Goal: Task Accomplishment & Management: Use online tool/utility

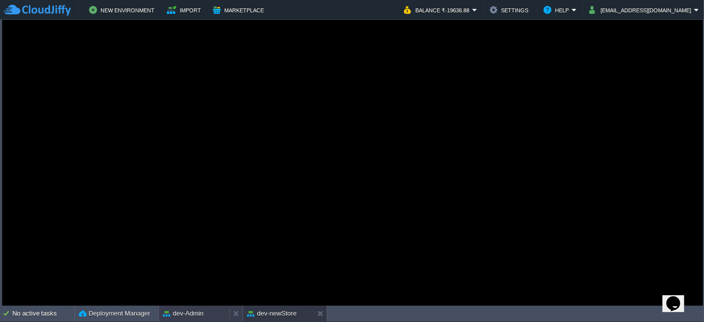
click at [189, 310] on button "dev-Admin" at bounding box center [183, 314] width 41 height 10
click at [234, 14] on button "Marketplace" at bounding box center [240, 10] width 54 height 12
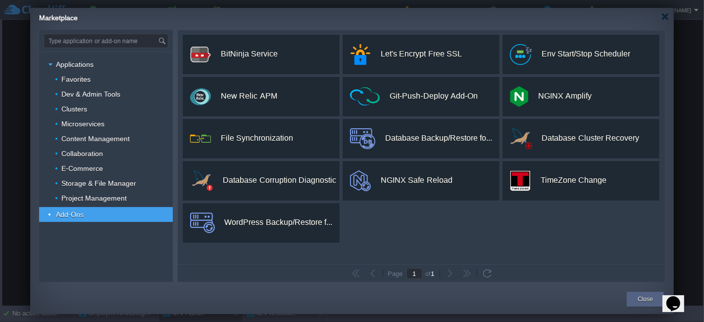
click at [669, 17] on div "Marketplace" at bounding box center [356, 16] width 635 height 17
click at [665, 18] on div at bounding box center [665, 16] width 7 height 7
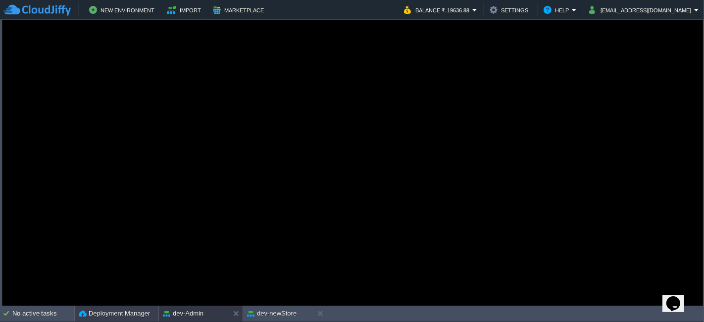
click at [123, 307] on div "Deployment Manager" at bounding box center [117, 314] width 84 height 16
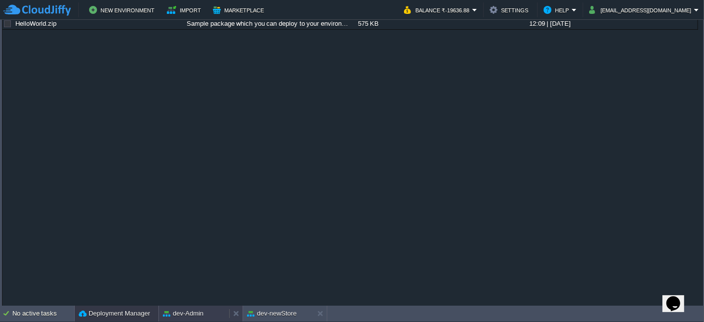
click at [202, 312] on button "dev-Admin" at bounding box center [183, 314] width 41 height 10
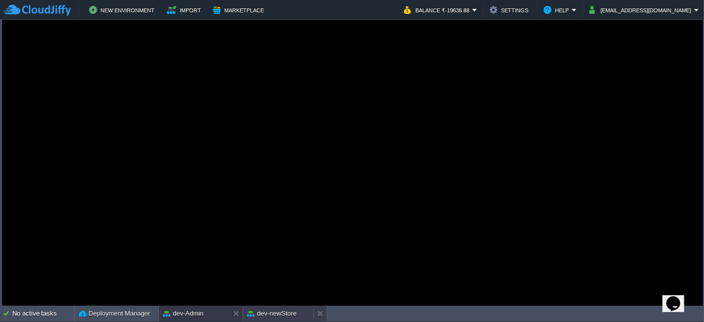
click at [273, 312] on button "dev-newStore" at bounding box center [272, 314] width 50 height 10
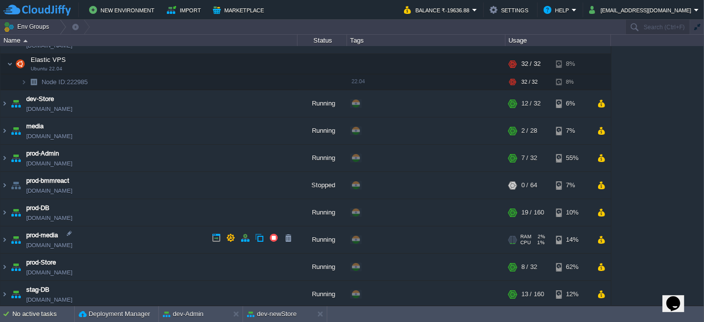
scroll to position [187, 0]
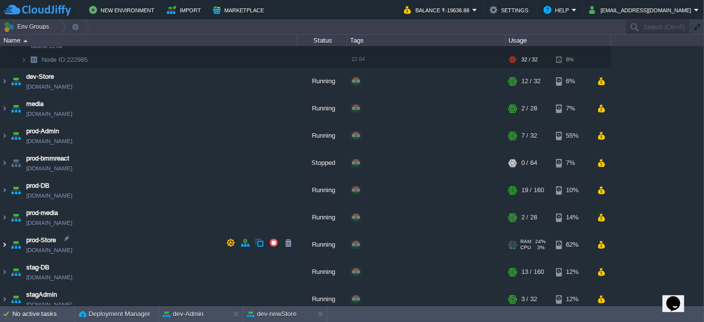
click at [4, 243] on img at bounding box center [4, 244] width 8 height 27
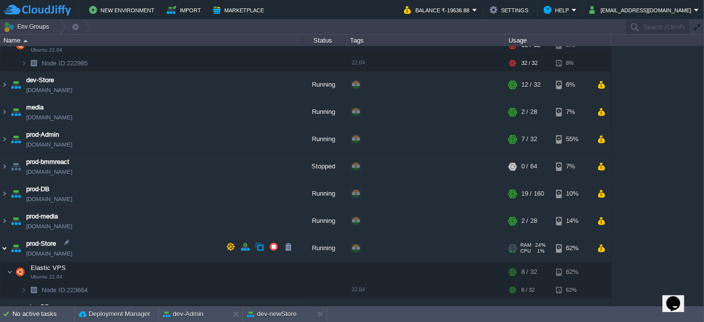
scroll to position [212, 0]
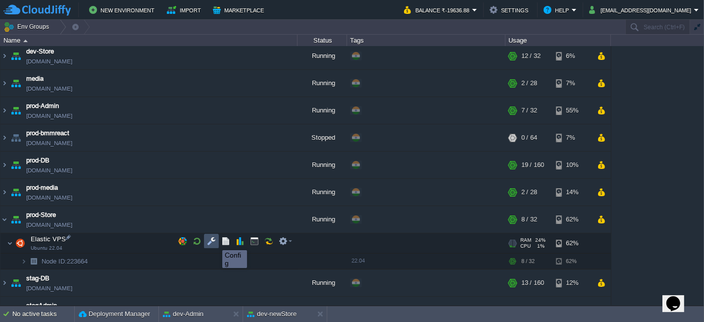
click at [208, 242] on button "button" at bounding box center [211, 241] width 9 height 9
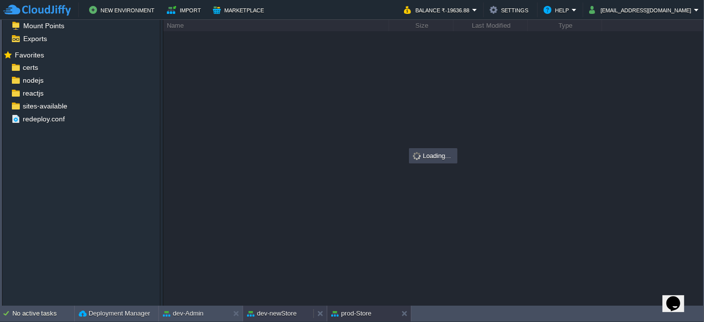
click at [291, 313] on button "dev-newStore" at bounding box center [272, 314] width 50 height 10
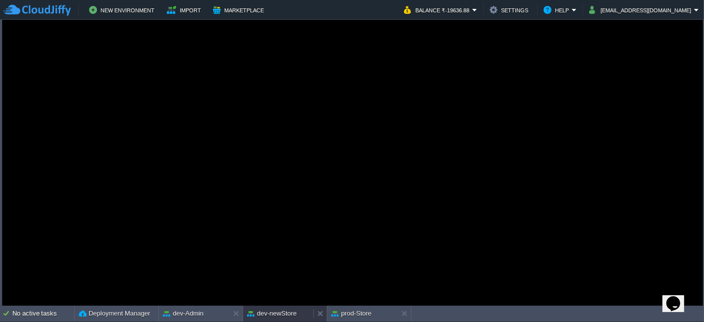
click at [291, 313] on button "dev-newStore" at bounding box center [272, 314] width 50 height 10
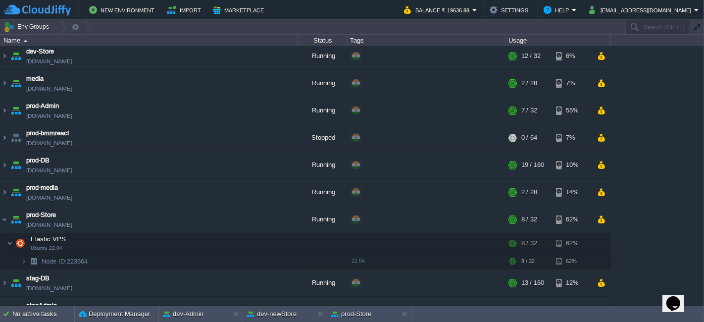
scroll to position [282, 0]
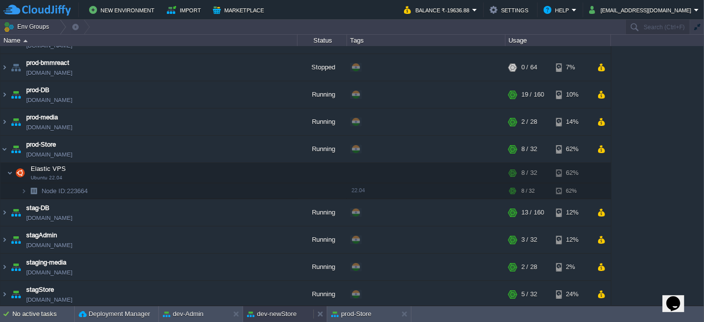
click at [278, 311] on button "dev-newStore" at bounding box center [272, 314] width 50 height 10
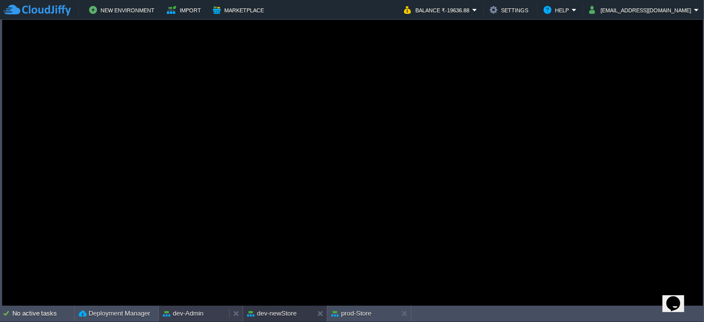
click at [200, 313] on button "dev-Admin" at bounding box center [183, 314] width 41 height 10
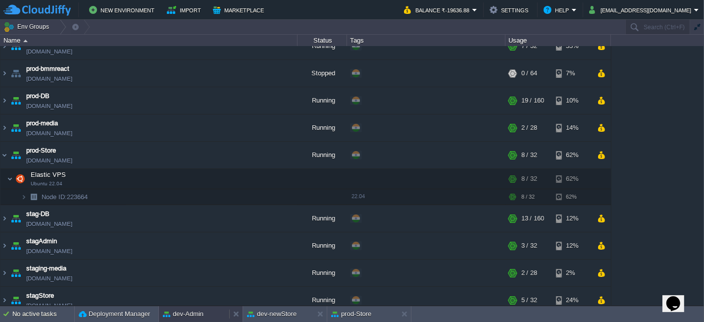
scroll to position [282, 0]
